Goal: Task Accomplishment & Management: Manage account settings

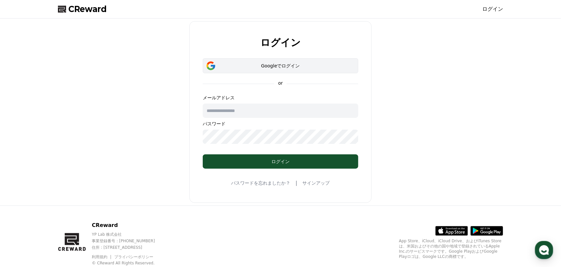
click at [332, 61] on button "Googleでログイン" at bounding box center [281, 65] width 156 height 15
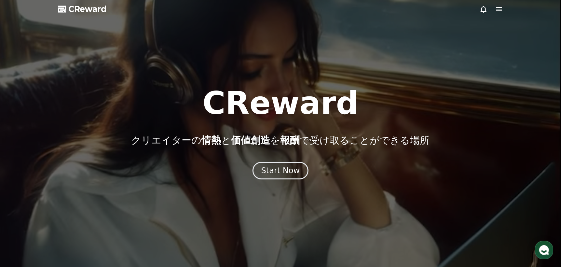
click at [478, 12] on div at bounding box center [280, 133] width 561 height 267
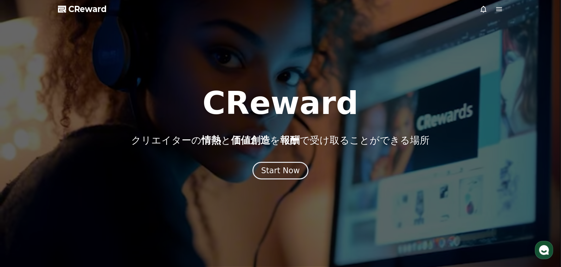
click at [481, 10] on icon at bounding box center [484, 9] width 8 height 8
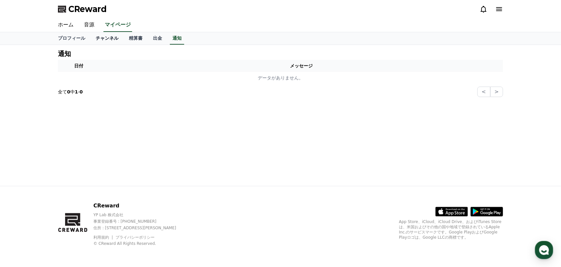
click at [92, 35] on link "チャンネル" at bounding box center [106, 38] width 33 height 12
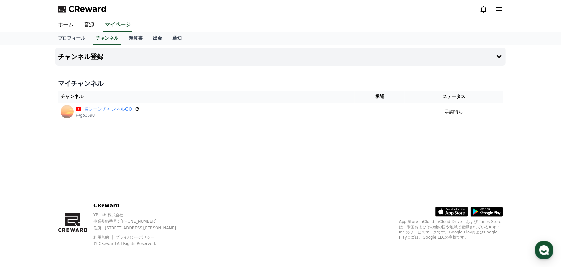
click at [498, 12] on icon at bounding box center [499, 9] width 8 height 8
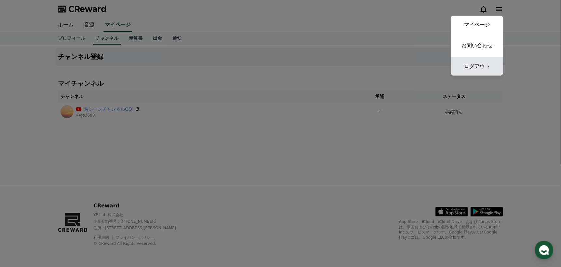
click at [478, 63] on link "ログアウト" at bounding box center [477, 66] width 52 height 18
